Goal: Task Accomplishment & Management: Use online tool/utility

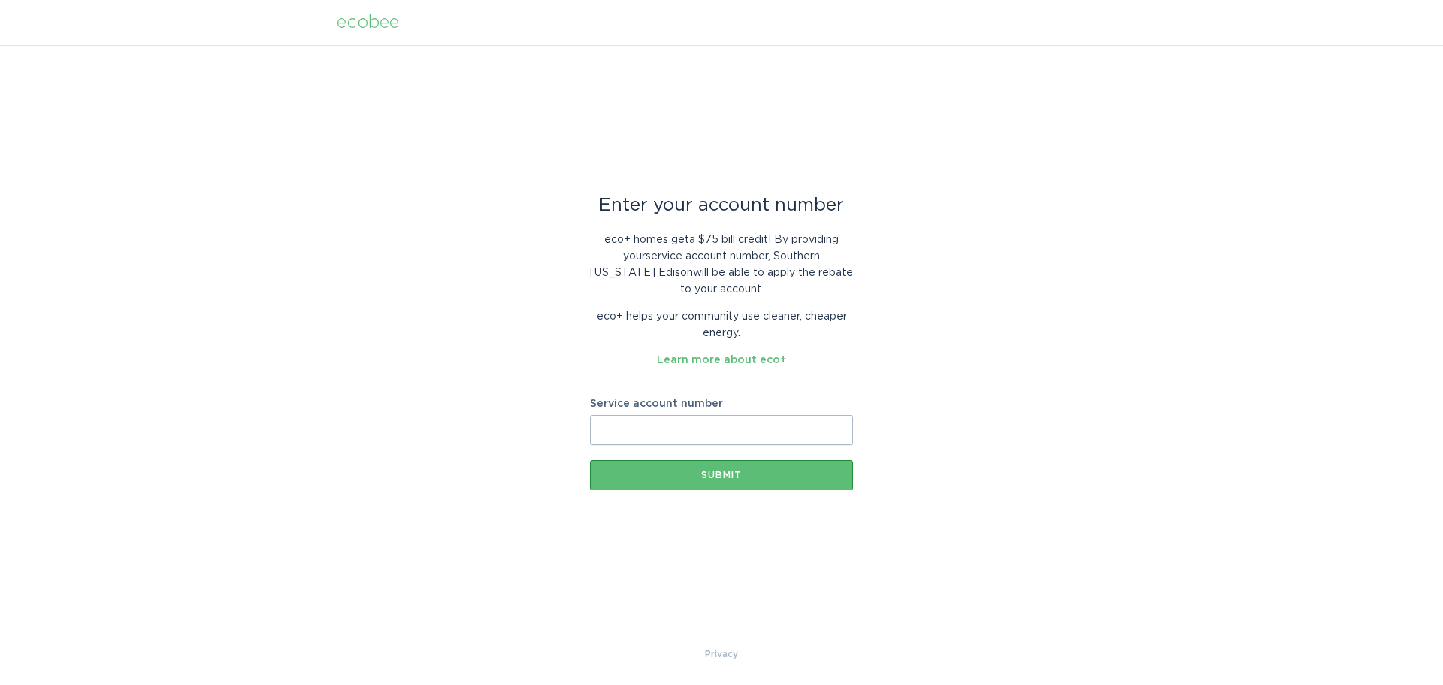
click at [689, 434] on input "Service account number" at bounding box center [721, 430] width 263 height 30
paste input "700282312379"
type input "700282312379"
click at [715, 476] on div "Submit" at bounding box center [722, 475] width 248 height 9
